Goal: Find specific page/section: Find specific page/section

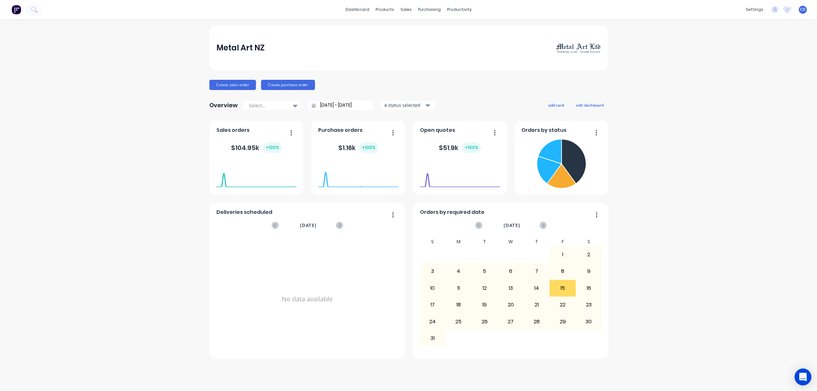
click at [806, 372] on div "Open Intercom Messenger" at bounding box center [803, 377] width 17 height 17
click at [359, 9] on link "dashboard" at bounding box center [358, 10] width 30 height 10
click at [15, 8] on img at bounding box center [16, 10] width 10 height 10
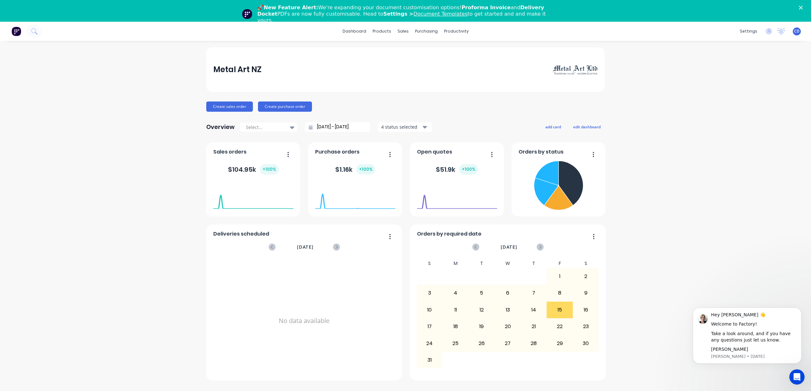
click at [799, 375] on icon "Open Intercom Messenger" at bounding box center [797, 377] width 11 height 11
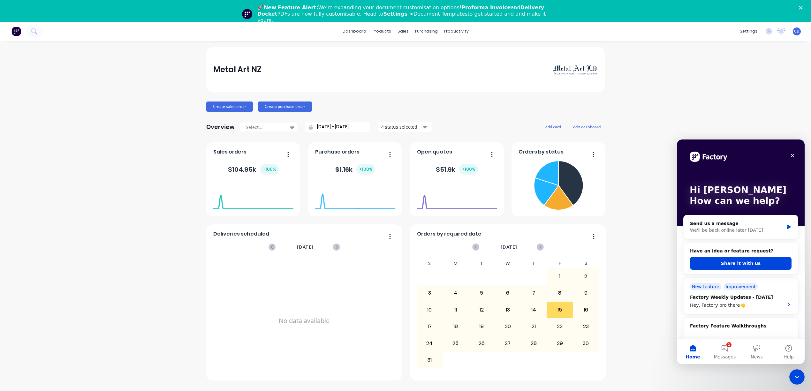
click at [692, 353] on button "Home" at bounding box center [693, 352] width 32 height 26
click at [736, 265] on button "Share it with us" at bounding box center [741, 263] width 102 height 13
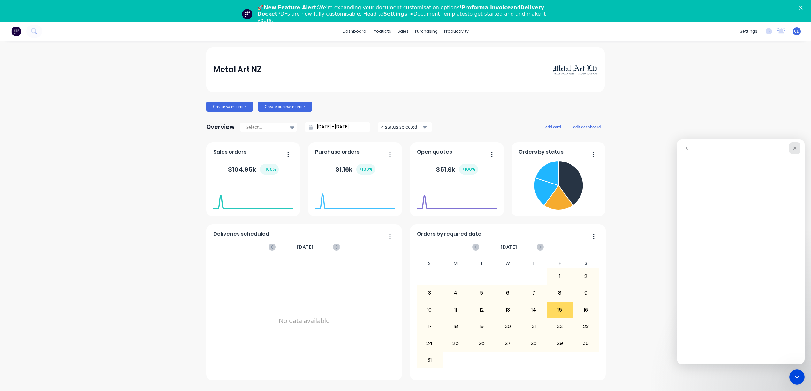
click at [796, 147] on icon "Close" at bounding box center [795, 149] width 4 height 4
